Goal: Use online tool/utility: Utilize a website feature to perform a specific function

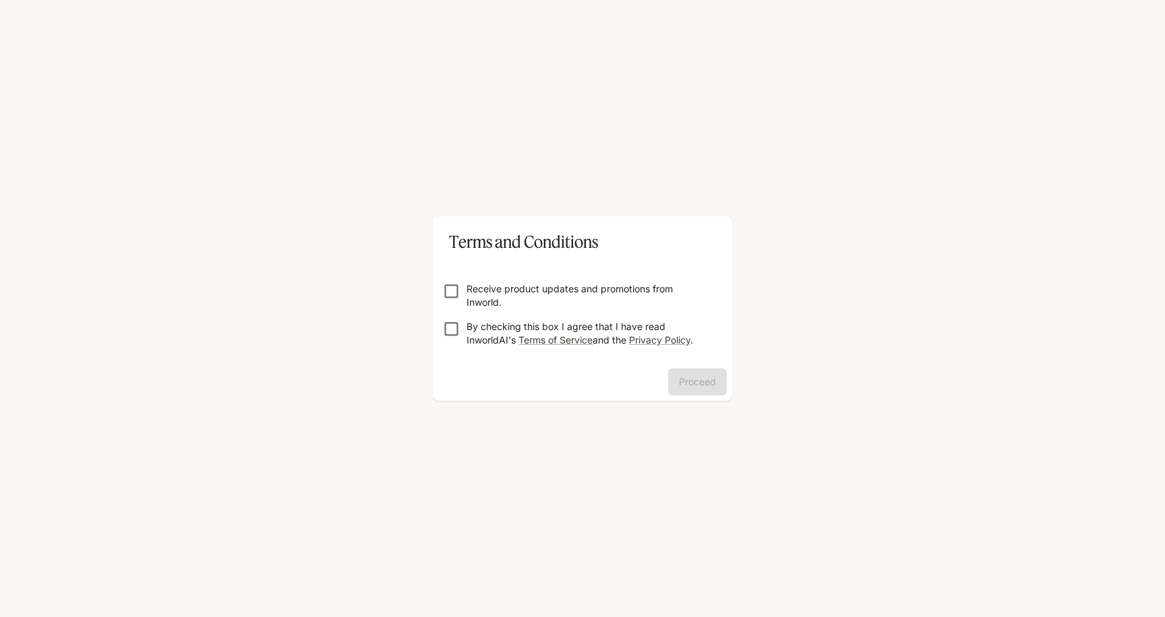
click at [467, 291] on p "Receive product updates and promotions from Inworld." at bounding box center [587, 295] width 243 height 27
click at [682, 362] on form "Receive product updates and promotions from Inworld. By checking this box I agr…" at bounding box center [583, 309] width 278 height 108
click at [683, 373] on button "Proceed" at bounding box center [697, 382] width 59 height 27
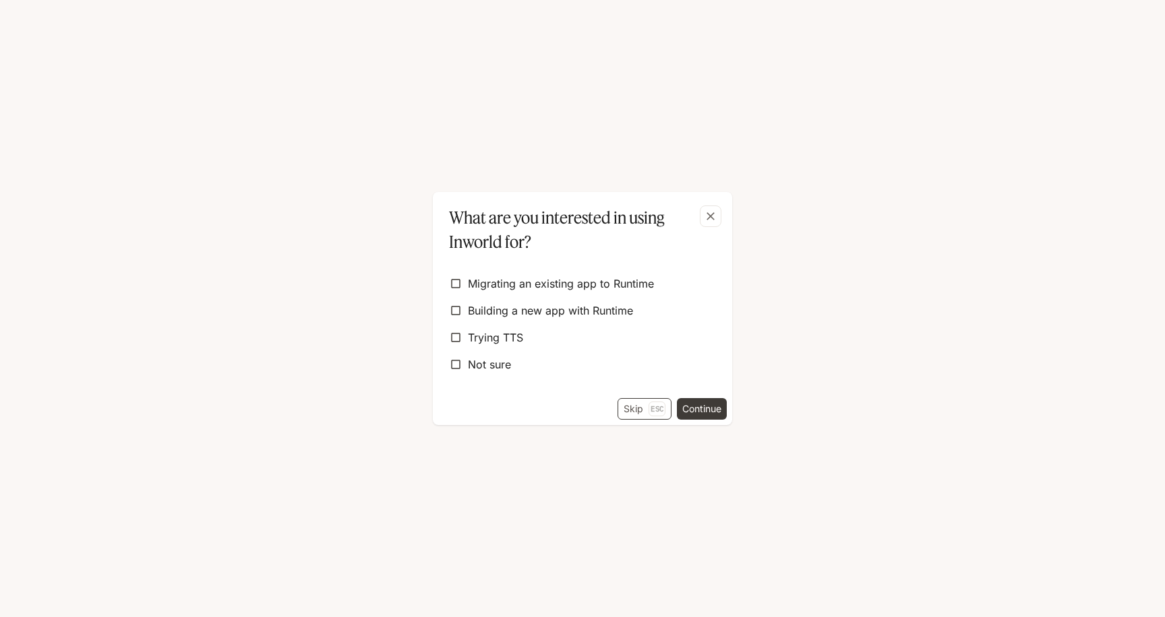
click at [619, 408] on button "Skip Esc" at bounding box center [644, 409] width 54 height 22
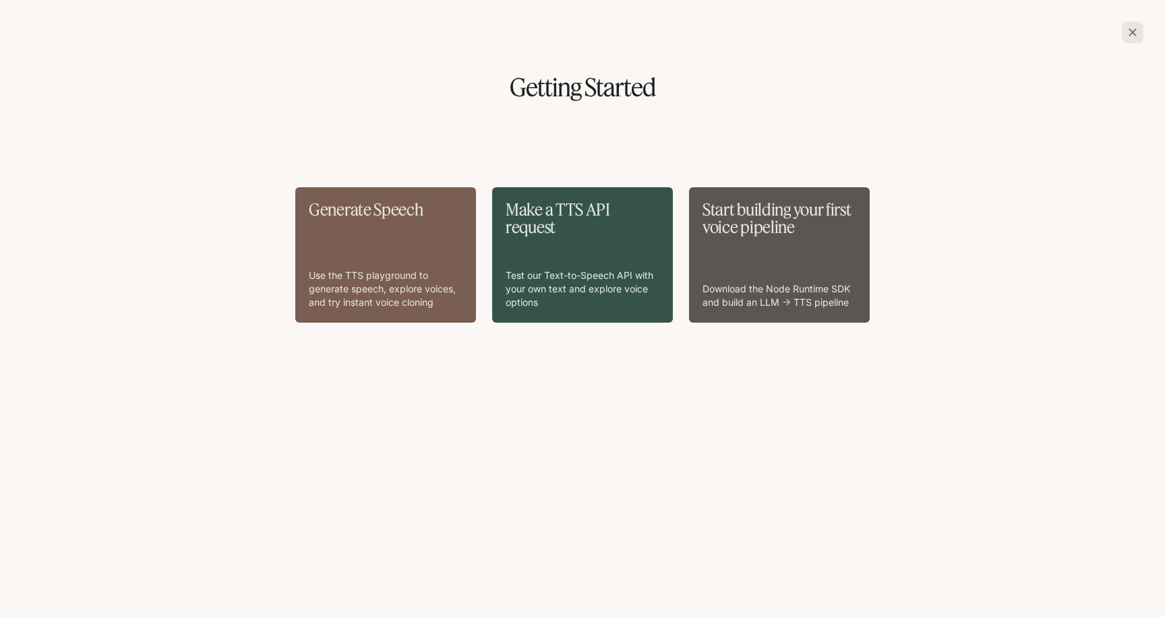
click at [413, 245] on div "Generate Speech Use the TTS playground to generate speech, explore voices, and …" at bounding box center [386, 255] width 154 height 109
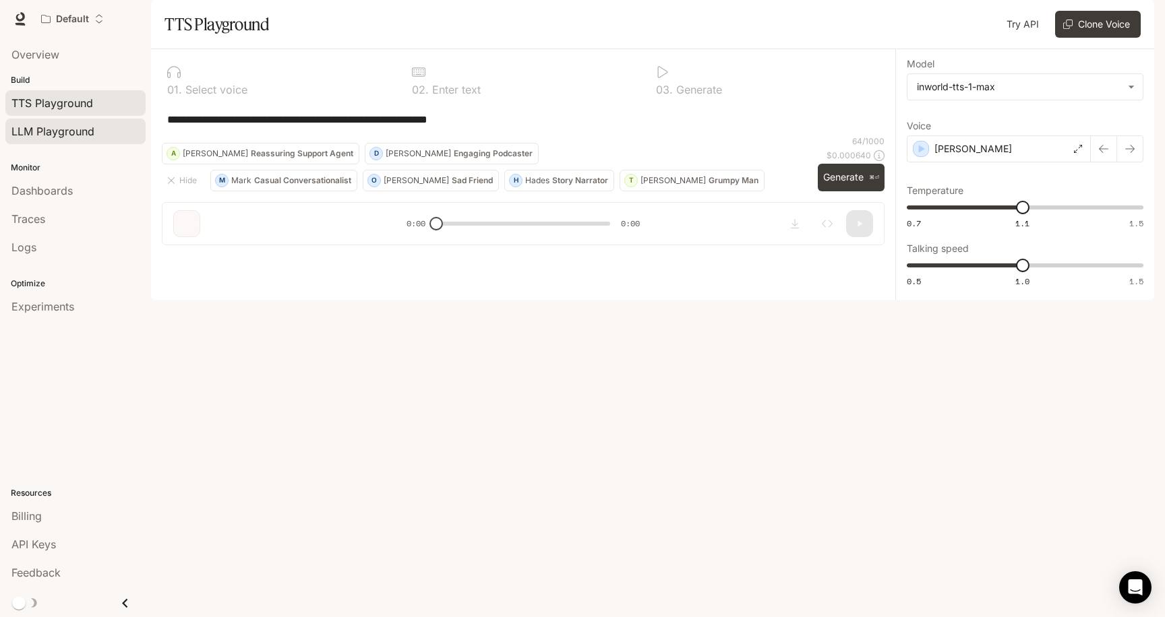
click at [108, 123] on div "LLM Playground" at bounding box center [75, 131] width 128 height 16
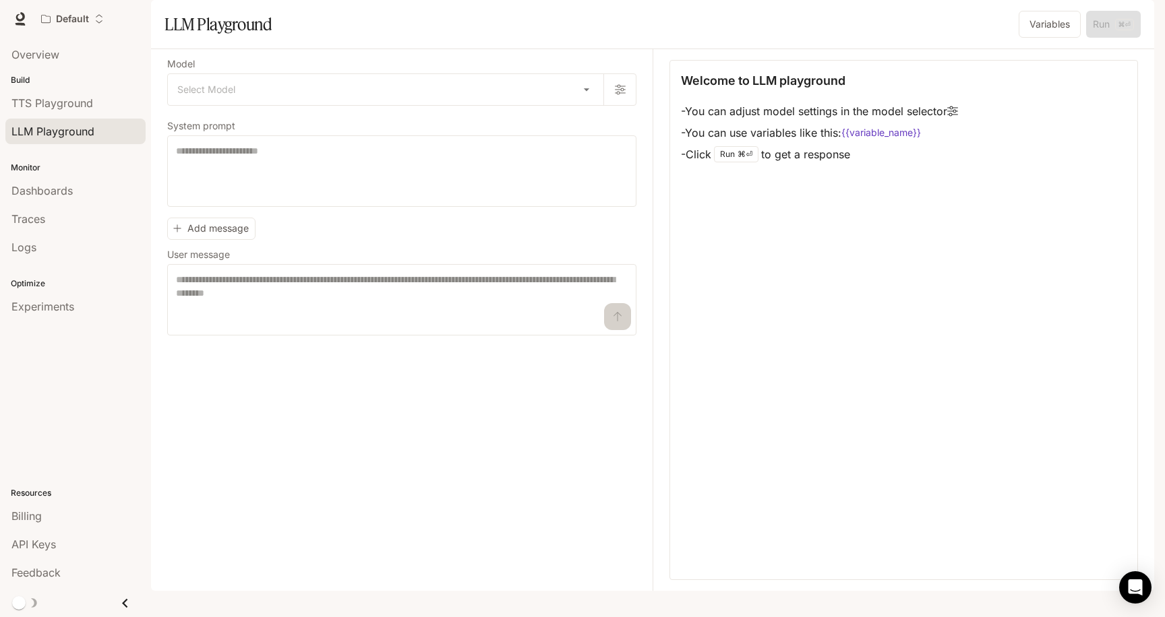
click at [106, 162] on p "Monitor" at bounding box center [75, 168] width 151 height 12
click at [92, 57] on div "Overview" at bounding box center [75, 55] width 128 height 16
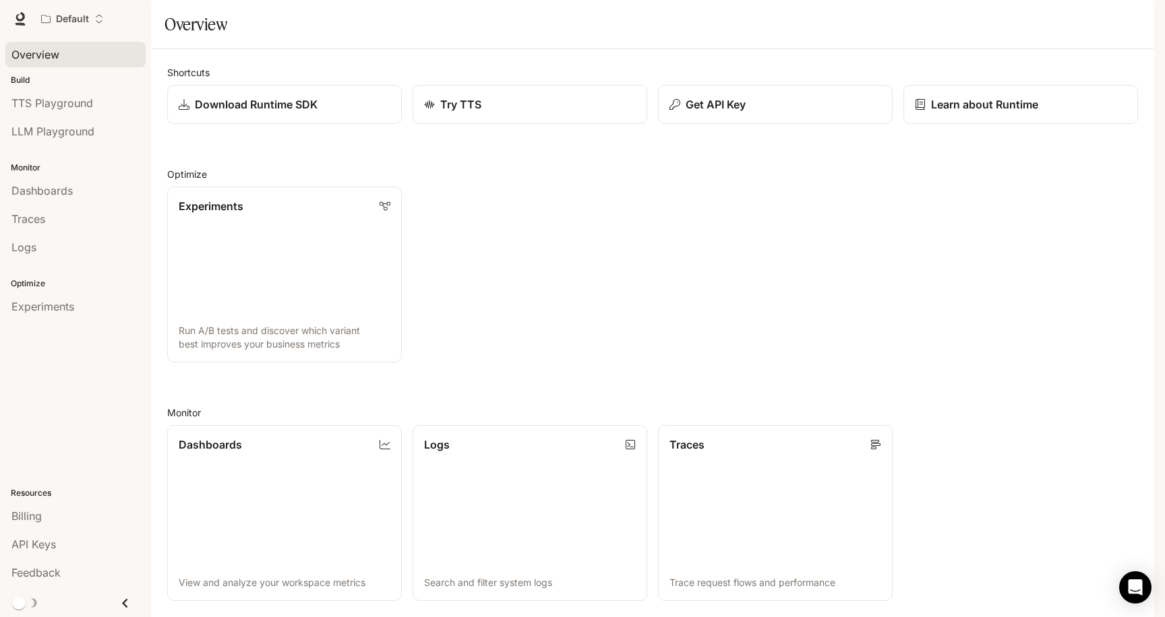
scroll to position [286, 0]
